Goal: Task Accomplishment & Management: Use online tool/utility

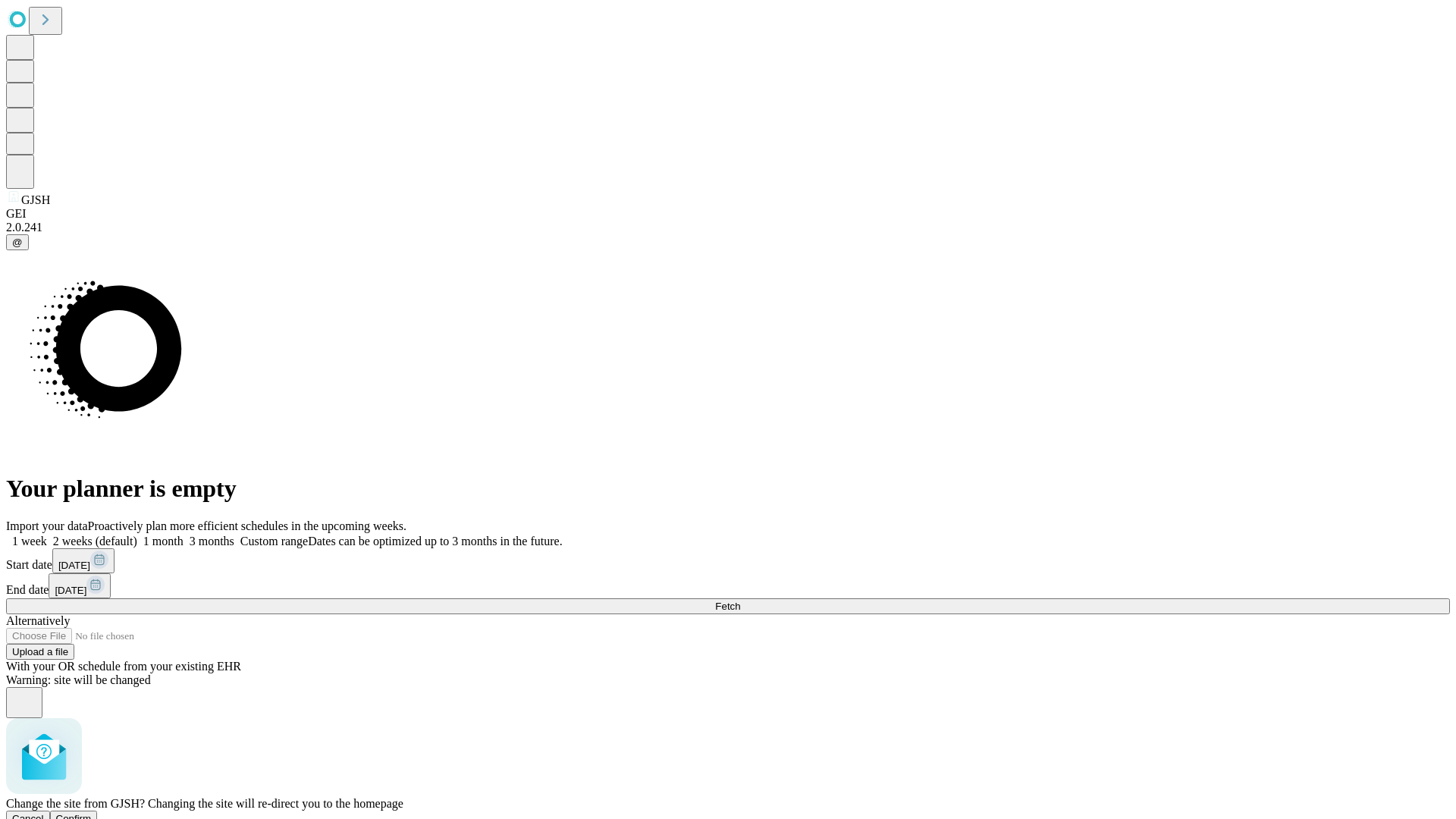
click at [92, 813] on span "Confirm" at bounding box center [73, 818] width 35 height 11
click at [47, 535] on label "1 week" at bounding box center [27, 541] width 41 height 13
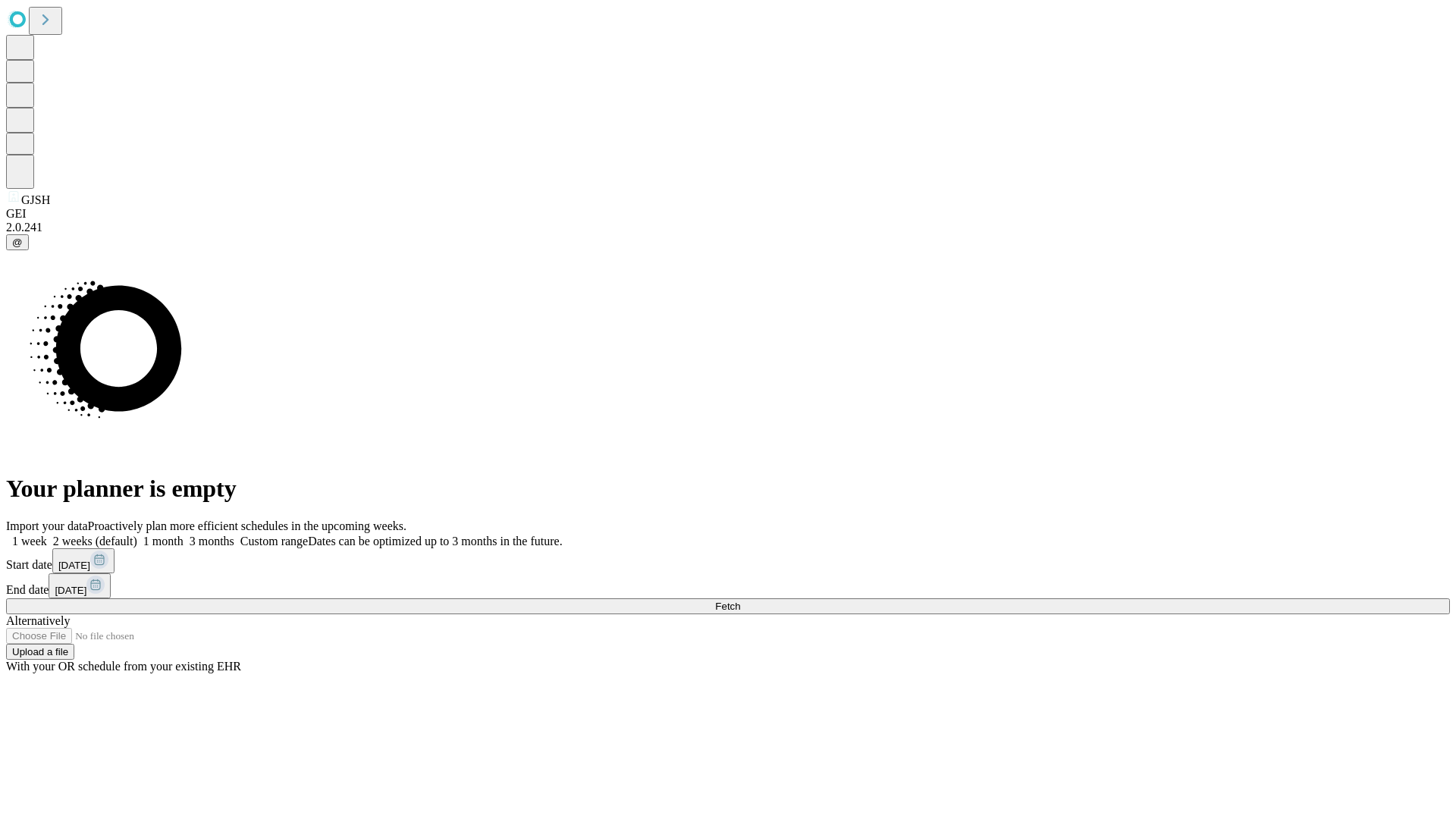
click at [740, 601] on span "Fetch" at bounding box center [727, 606] width 25 height 11
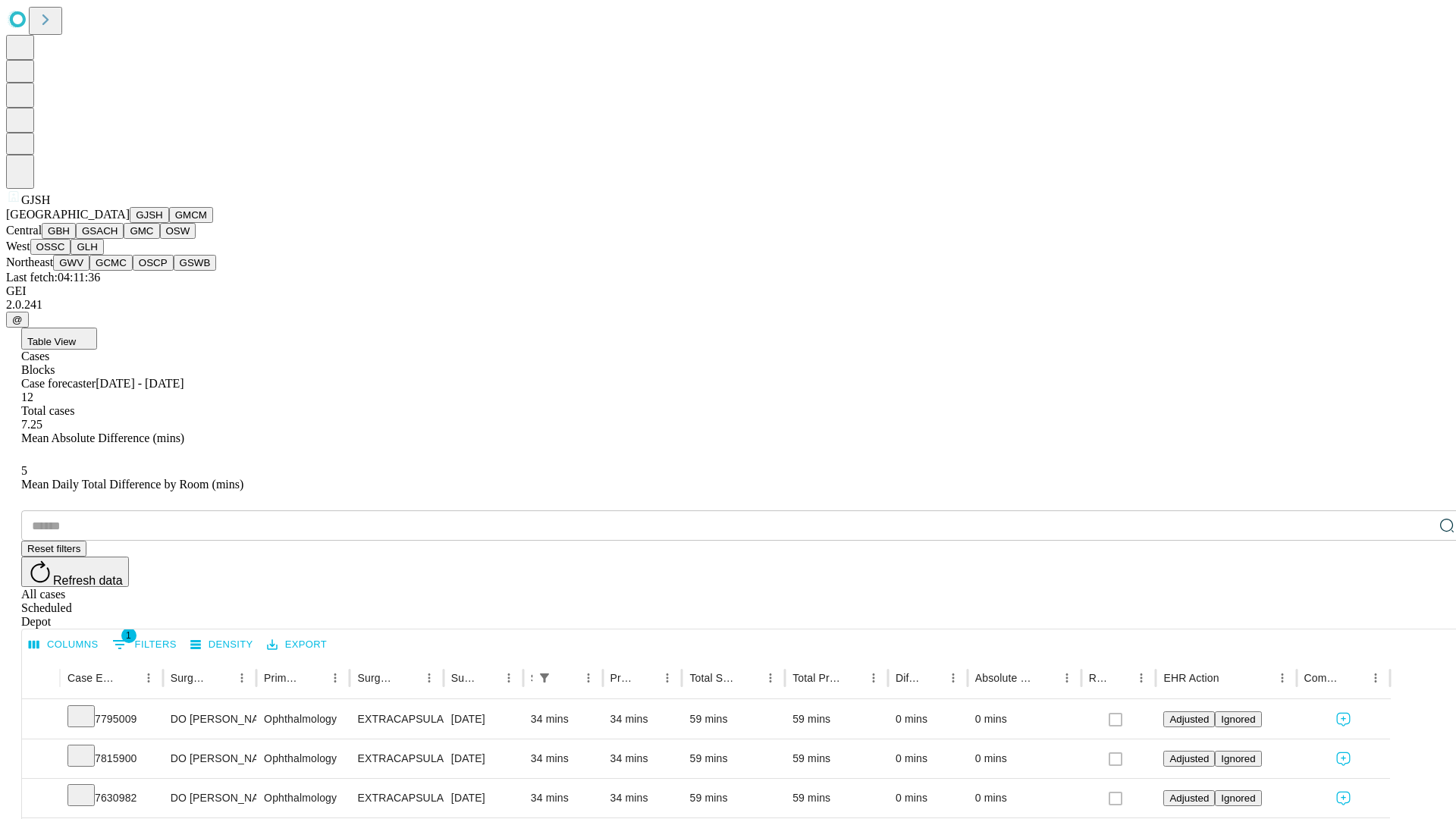
click at [169, 223] on button "GMCM" at bounding box center [191, 215] width 44 height 16
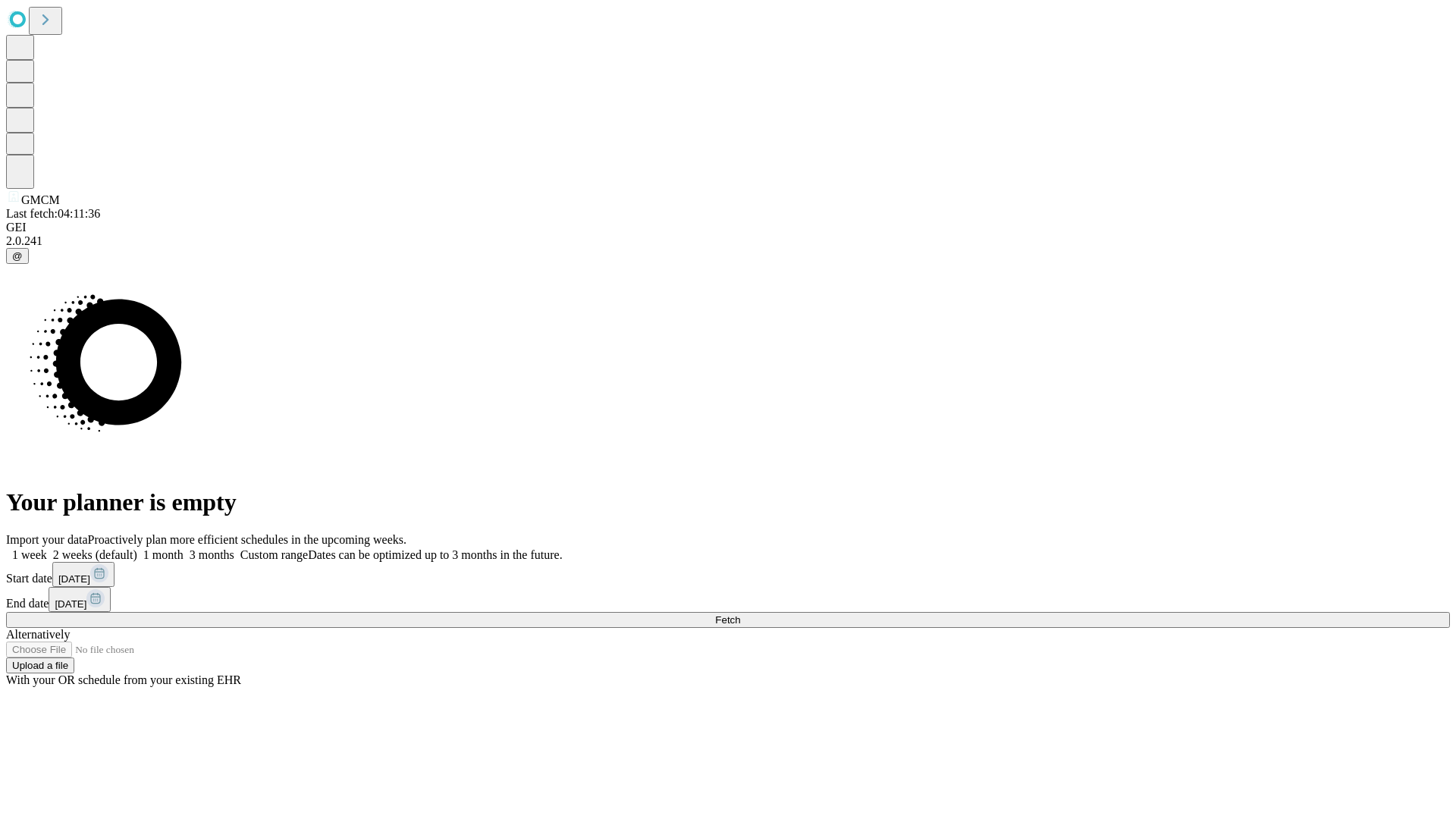
click at [740, 614] on span "Fetch" at bounding box center [727, 620] width 25 height 11
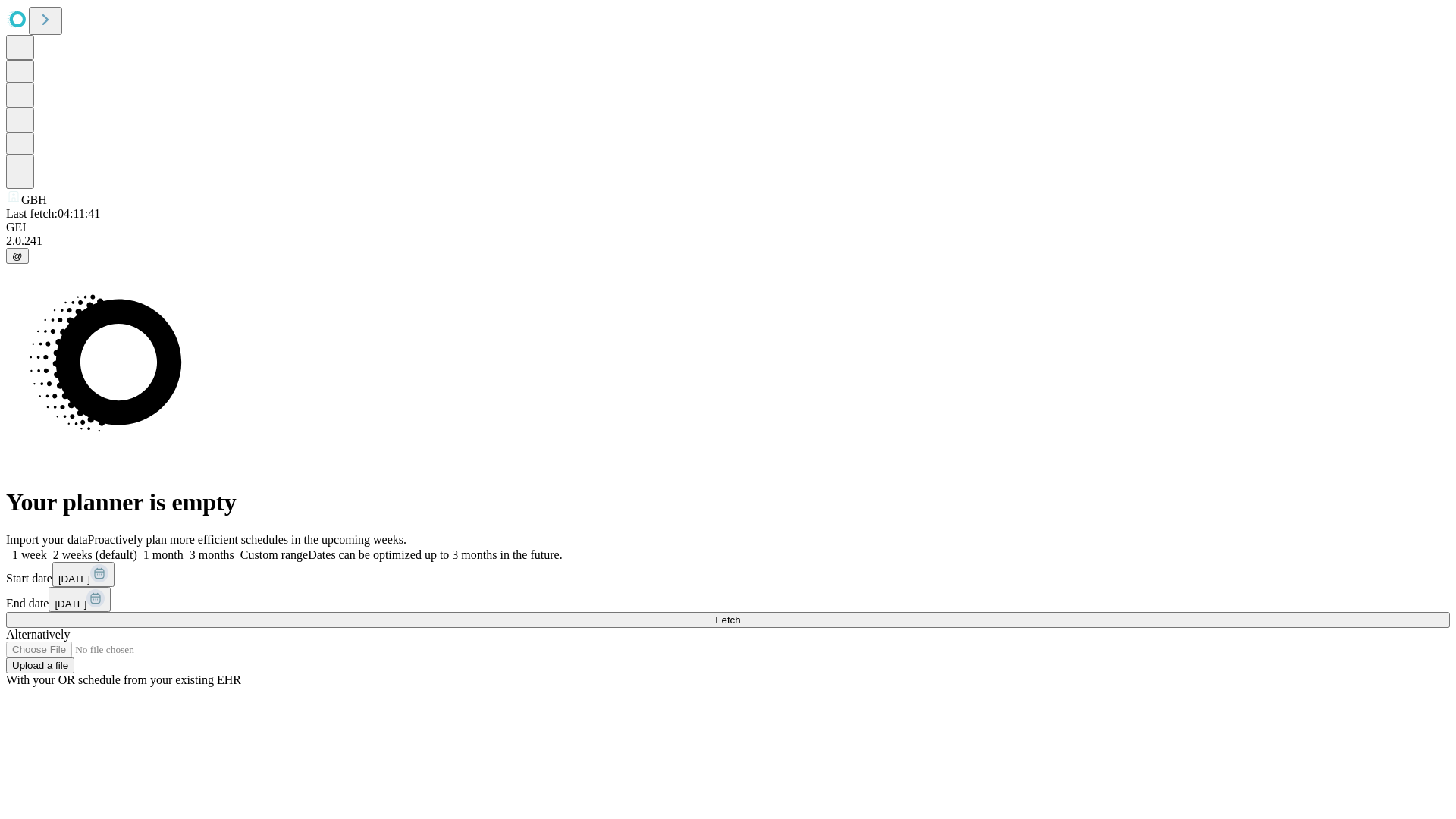
click at [47, 548] on label "1 week" at bounding box center [27, 554] width 41 height 13
click at [740, 614] on span "Fetch" at bounding box center [727, 620] width 25 height 11
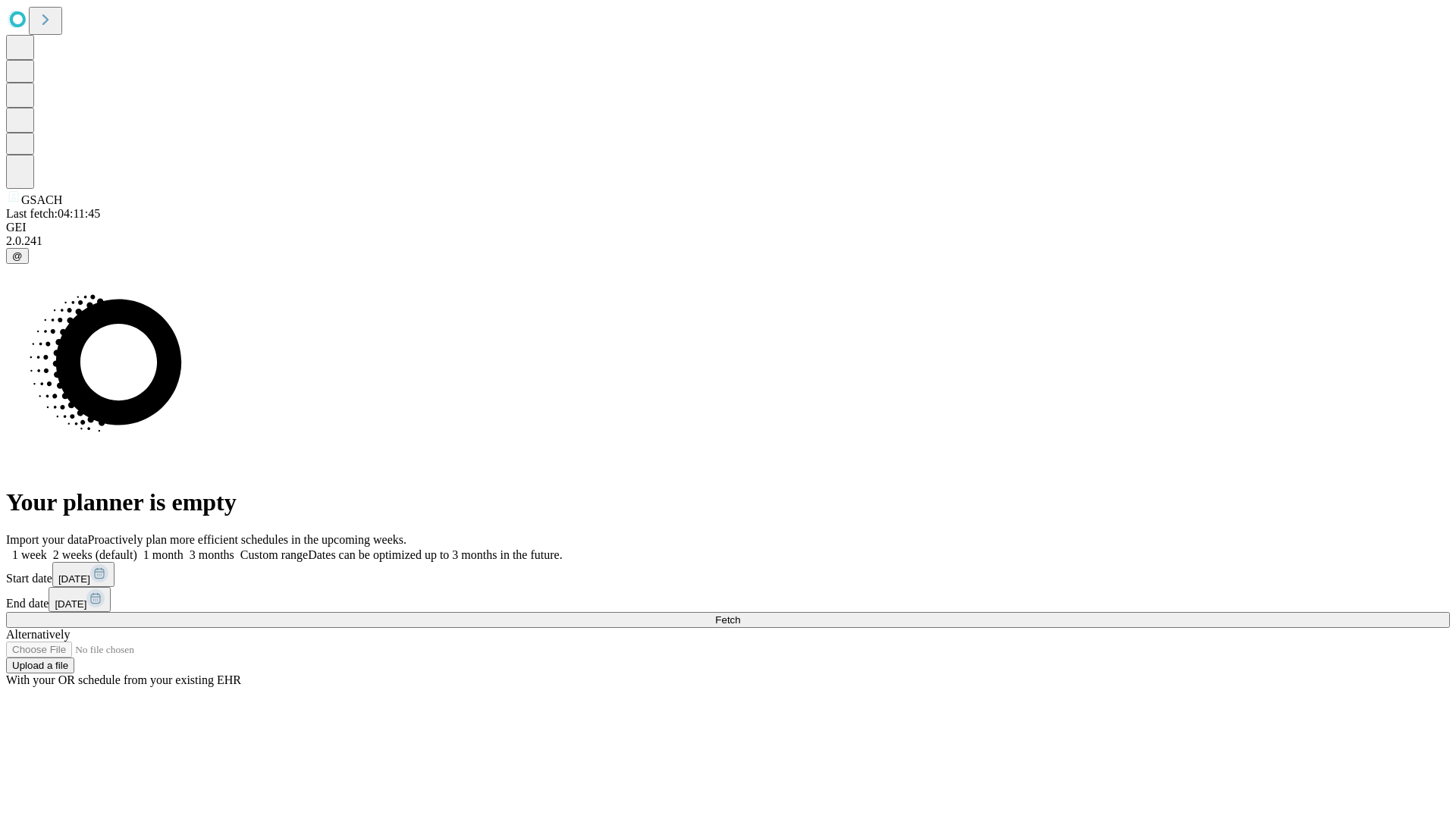
click at [47, 548] on label "1 week" at bounding box center [27, 554] width 41 height 13
click at [740, 614] on span "Fetch" at bounding box center [727, 620] width 25 height 11
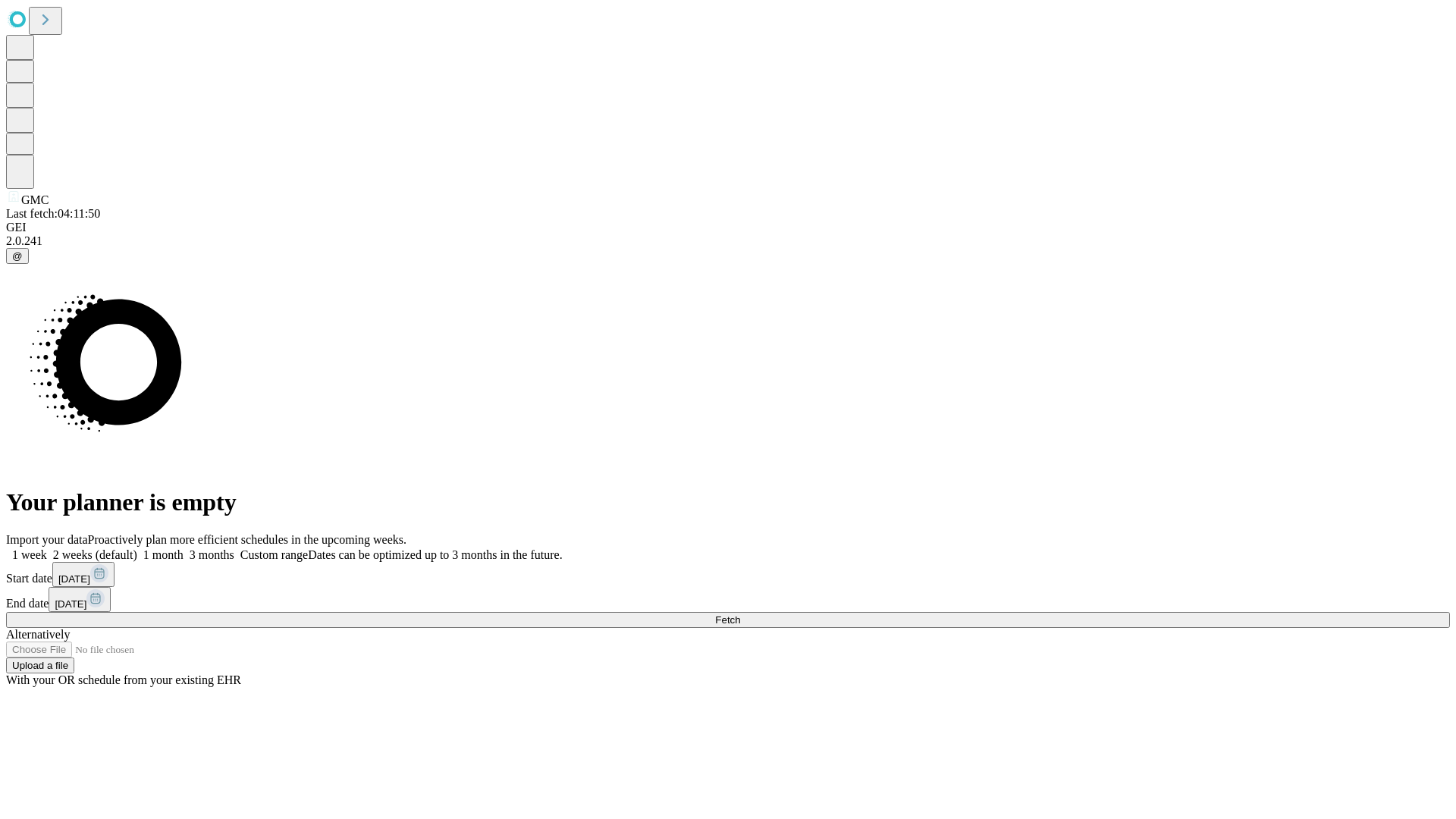
click at [47, 548] on label "1 week" at bounding box center [27, 554] width 41 height 13
click at [740, 614] on span "Fetch" at bounding box center [727, 620] width 25 height 11
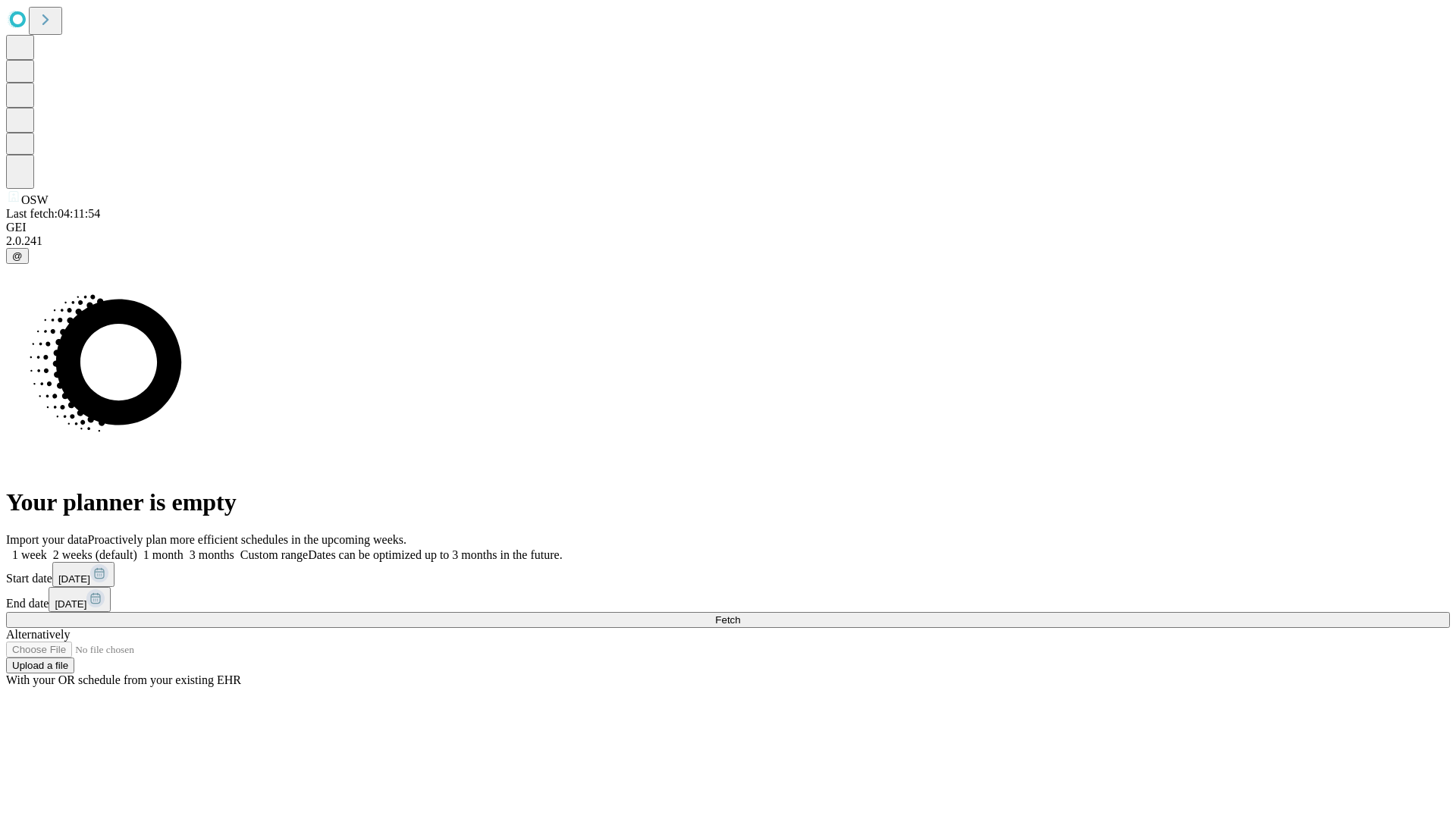
click at [47, 548] on label "1 week" at bounding box center [27, 554] width 41 height 13
click at [740, 614] on span "Fetch" at bounding box center [727, 620] width 25 height 11
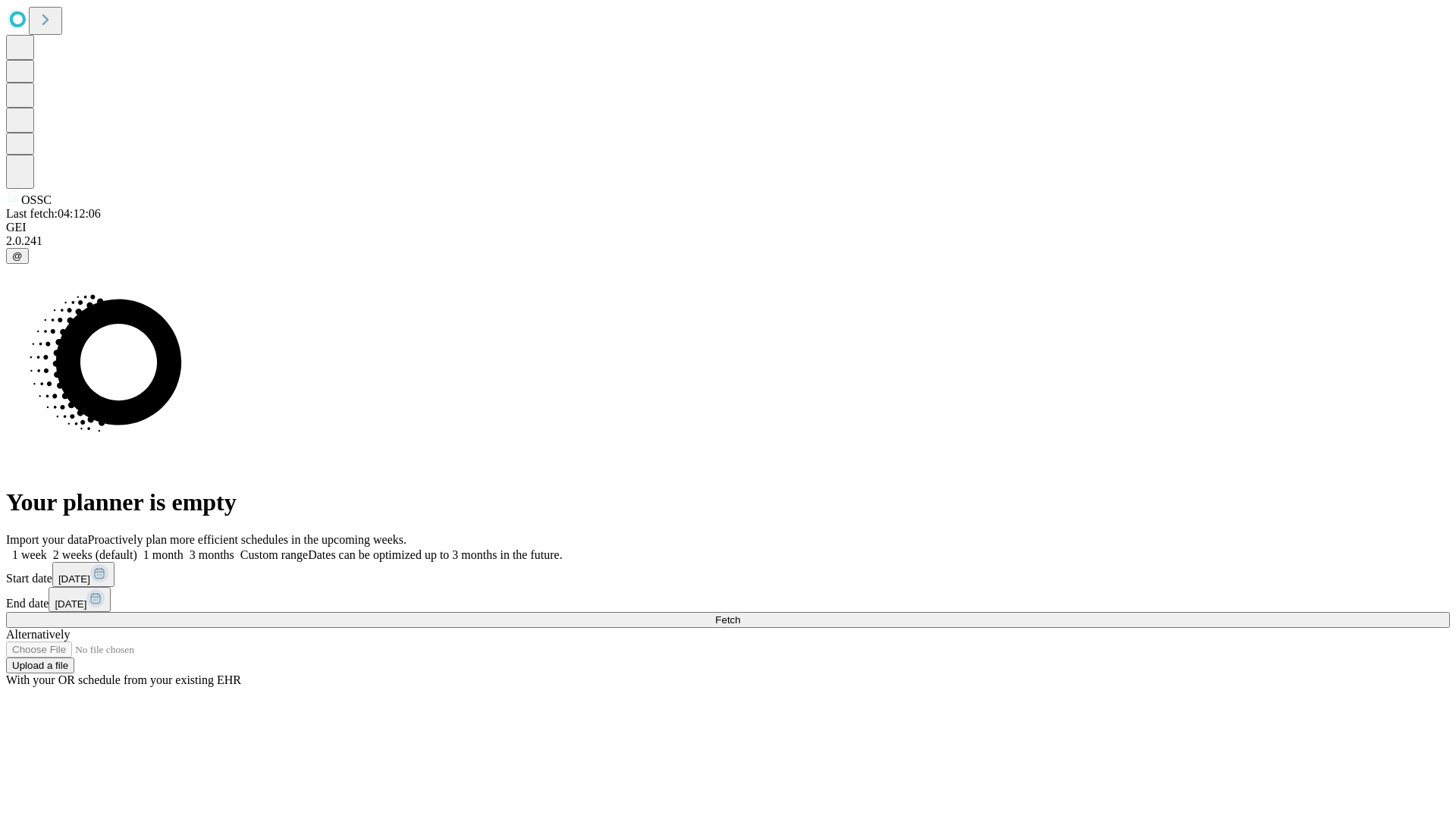
click at [47, 548] on label "1 week" at bounding box center [27, 554] width 41 height 13
click at [740, 614] on span "Fetch" at bounding box center [727, 620] width 25 height 11
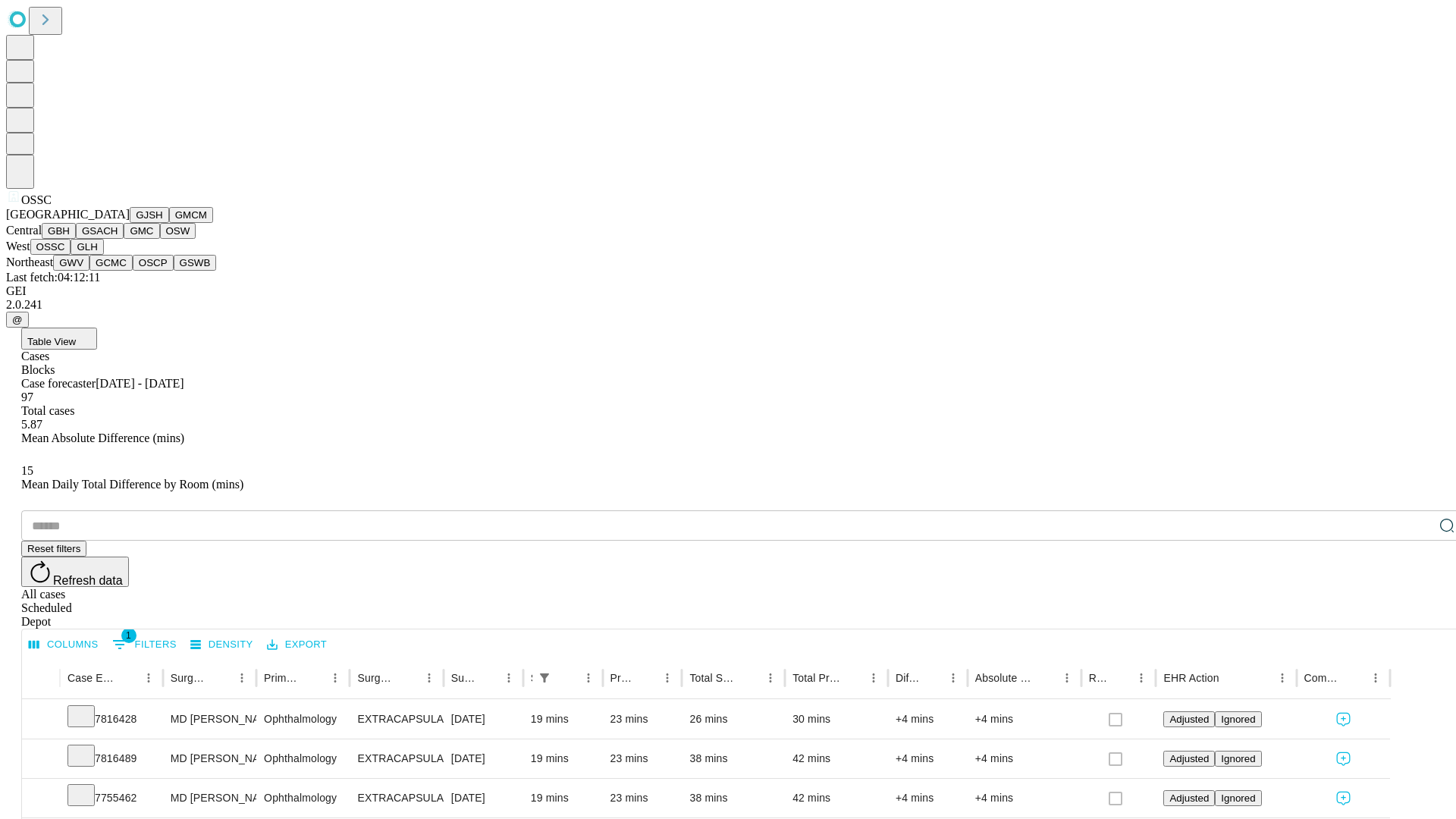
click at [103, 254] on button "GLH" at bounding box center [87, 247] width 33 height 16
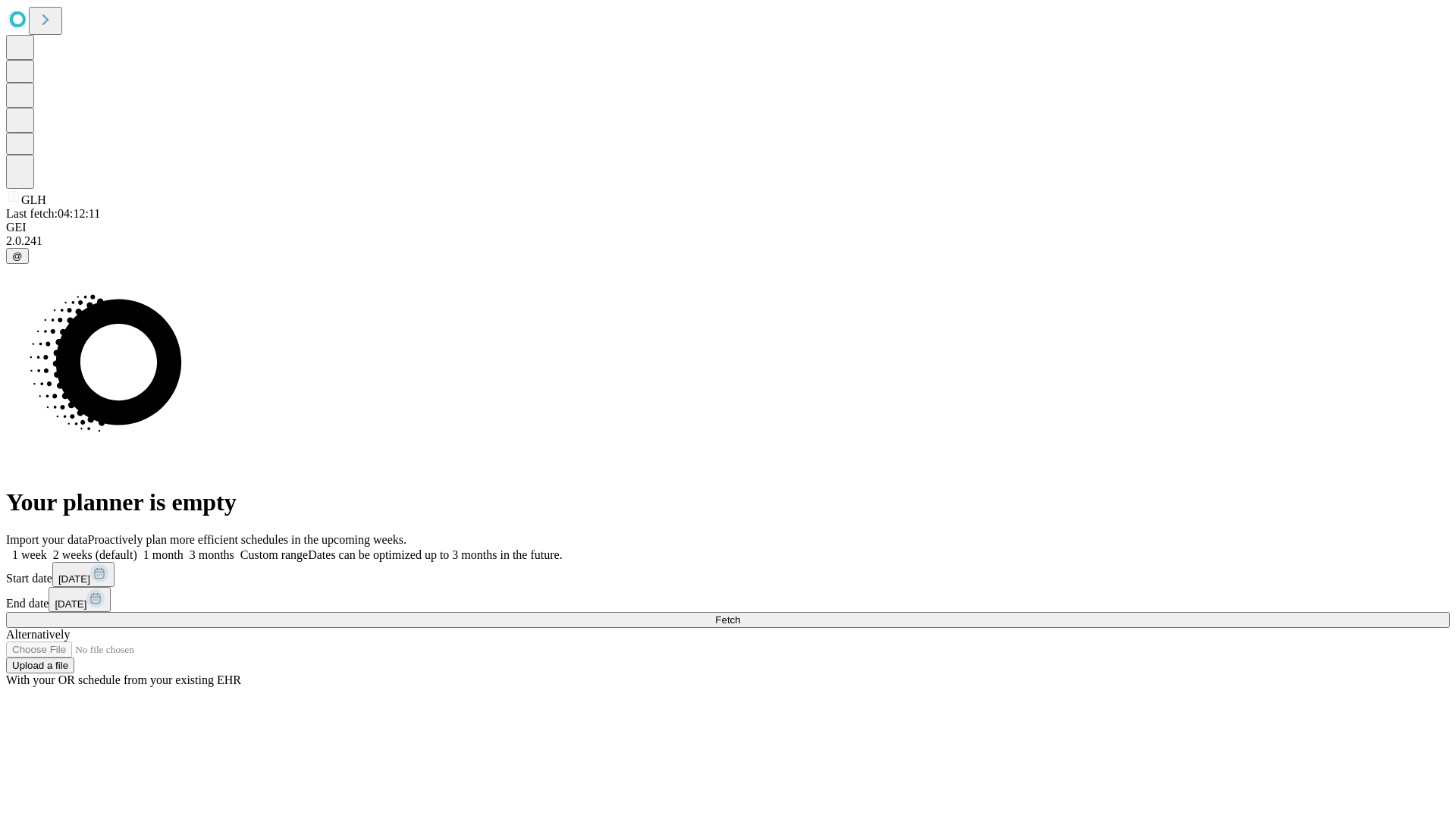
click at [740, 614] on span "Fetch" at bounding box center [727, 620] width 25 height 11
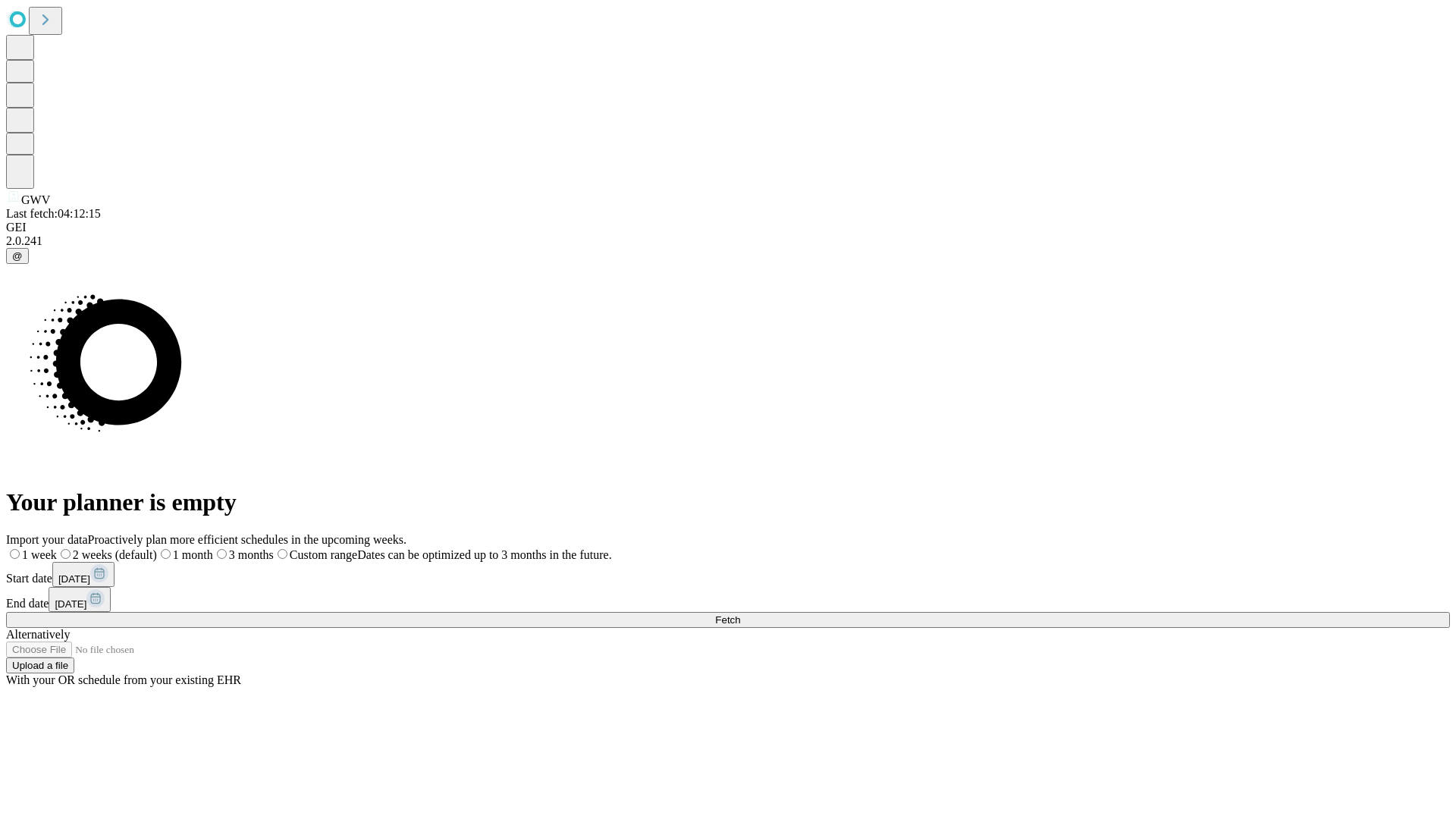
click at [740, 614] on span "Fetch" at bounding box center [727, 620] width 25 height 11
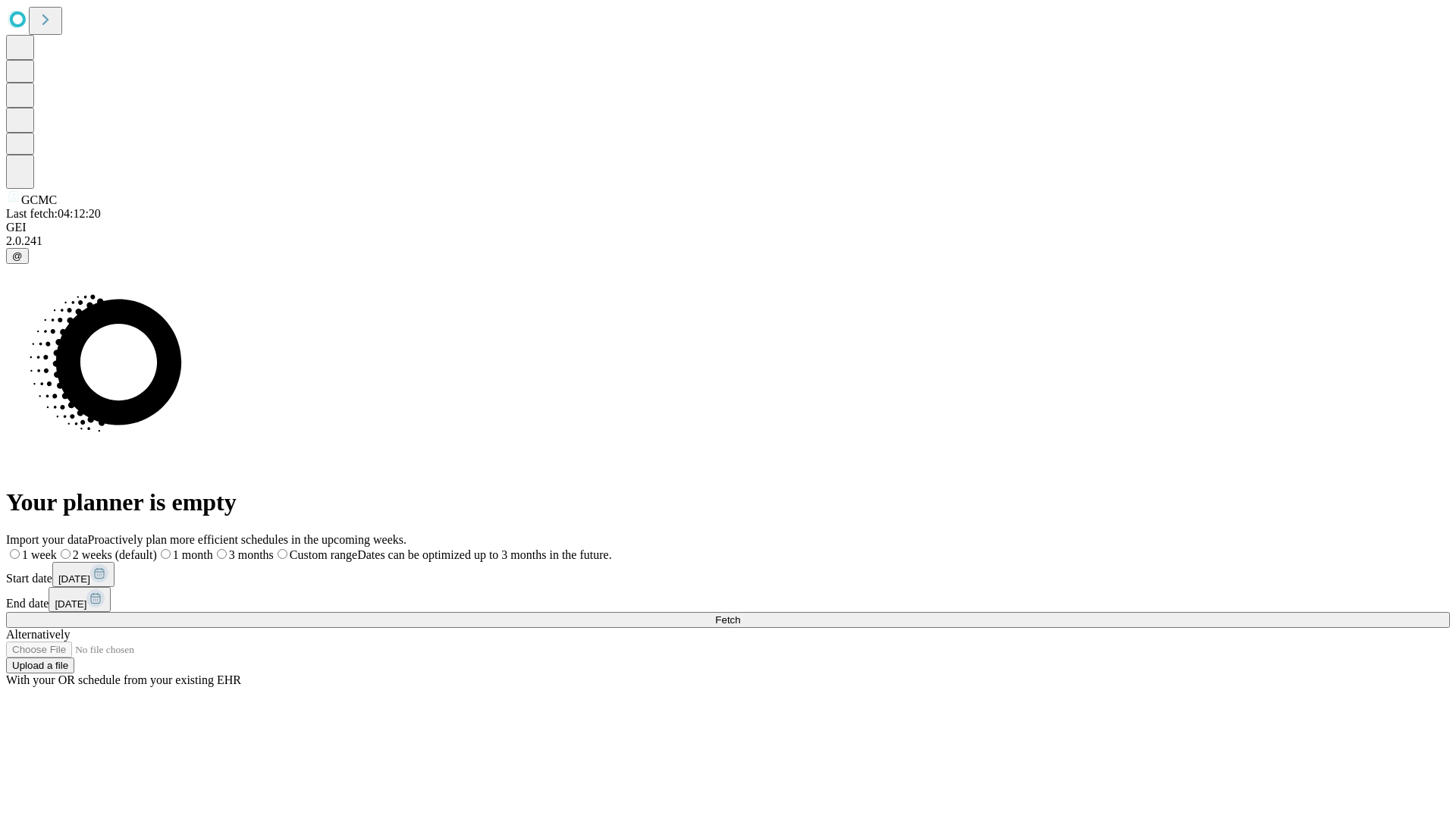
click at [740, 614] on span "Fetch" at bounding box center [727, 620] width 25 height 11
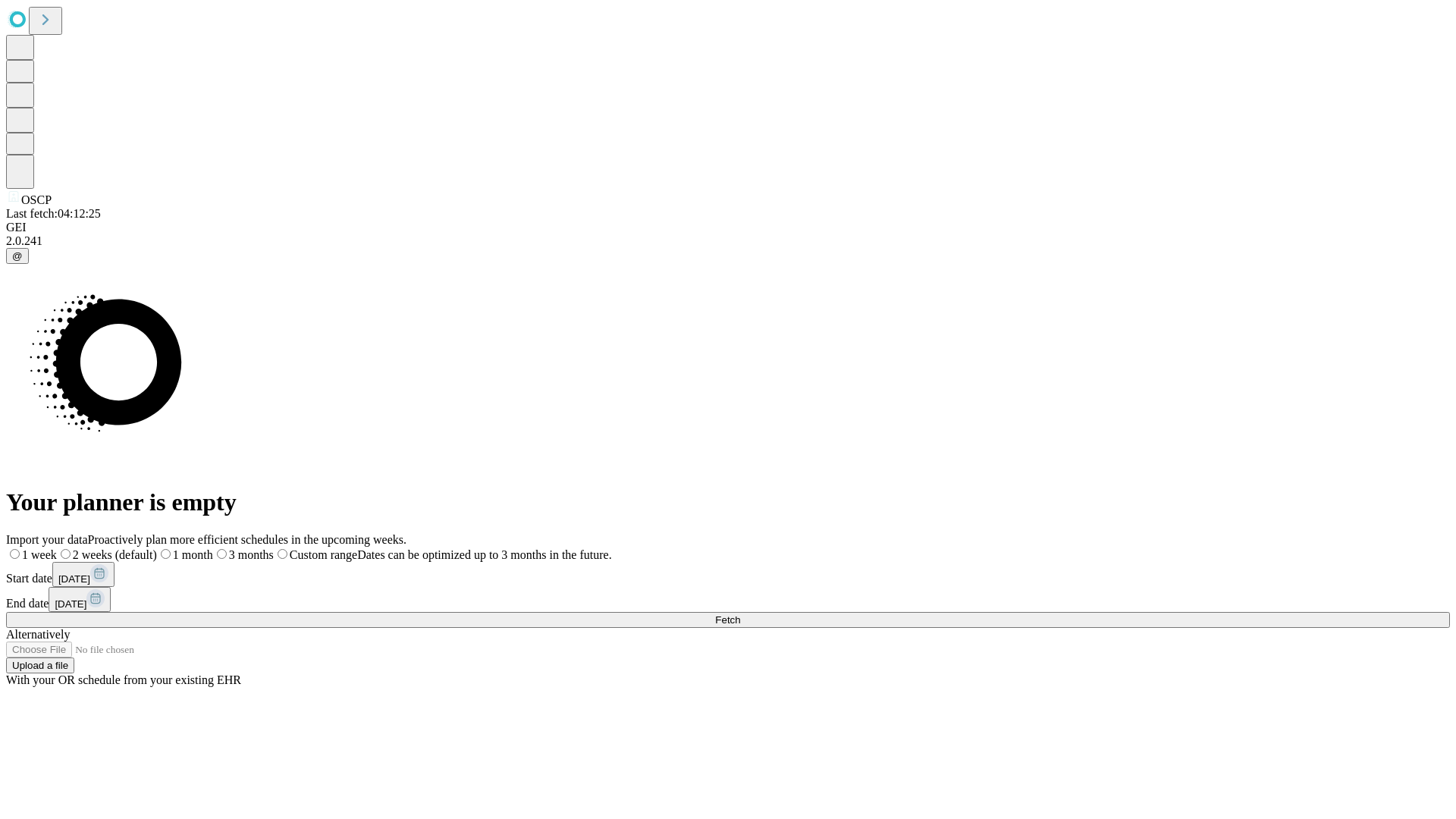
click at [57, 548] on label "1 week" at bounding box center [31, 554] width 51 height 13
click at [740, 614] on span "Fetch" at bounding box center [727, 620] width 25 height 11
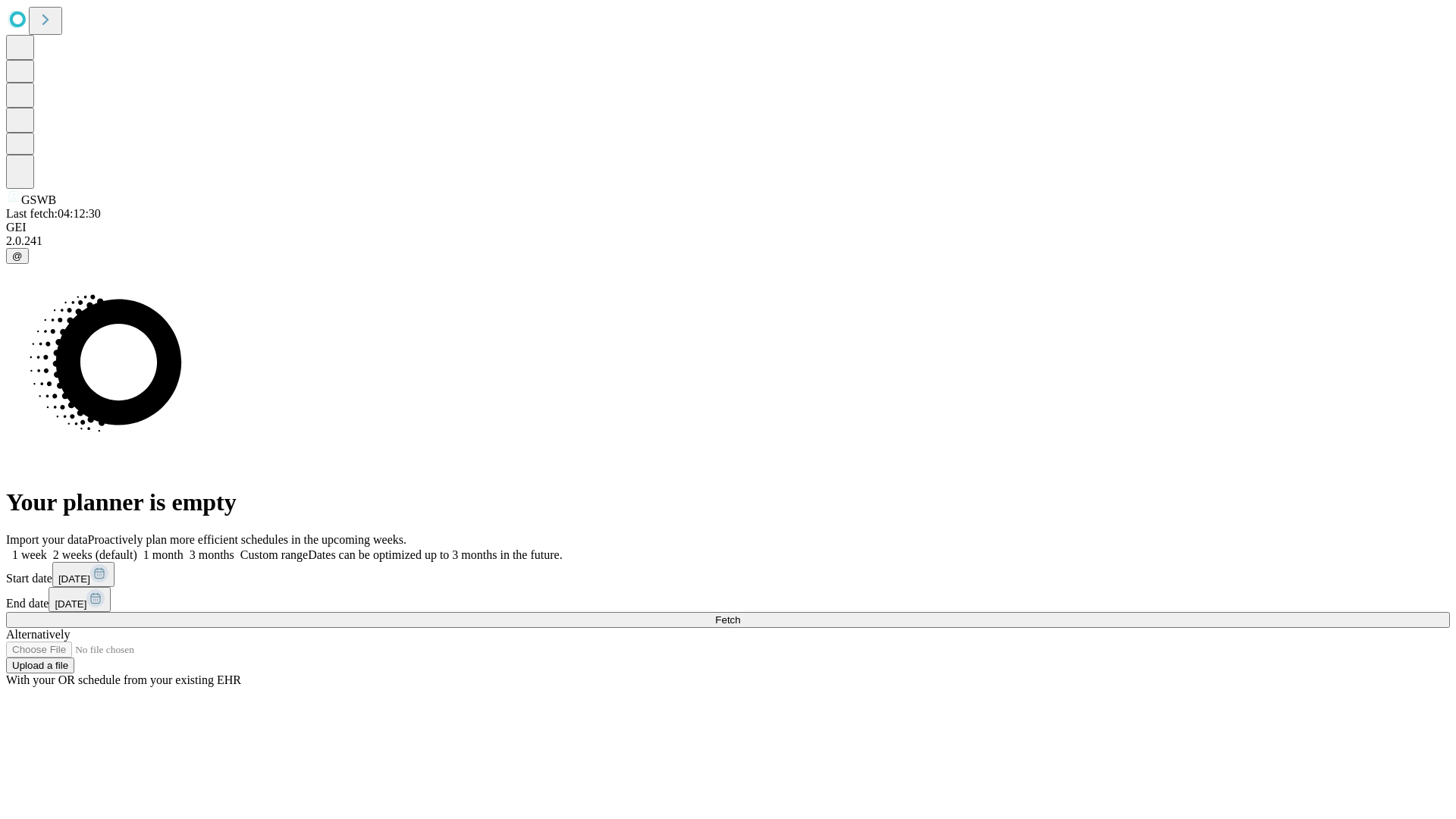
click at [47, 548] on label "1 week" at bounding box center [27, 554] width 41 height 13
click at [740, 614] on span "Fetch" at bounding box center [727, 620] width 25 height 11
